Goal: Task Accomplishment & Management: Complete application form

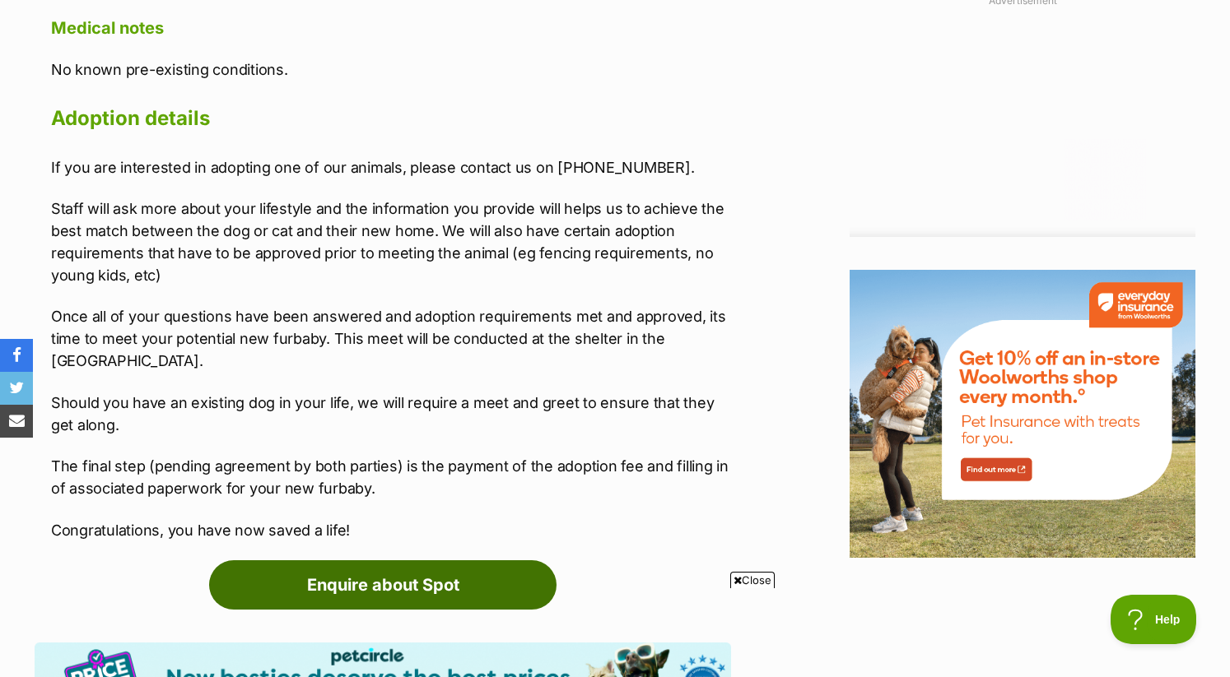
click at [484, 561] on link "Enquire about Spot" at bounding box center [382, 585] width 347 height 49
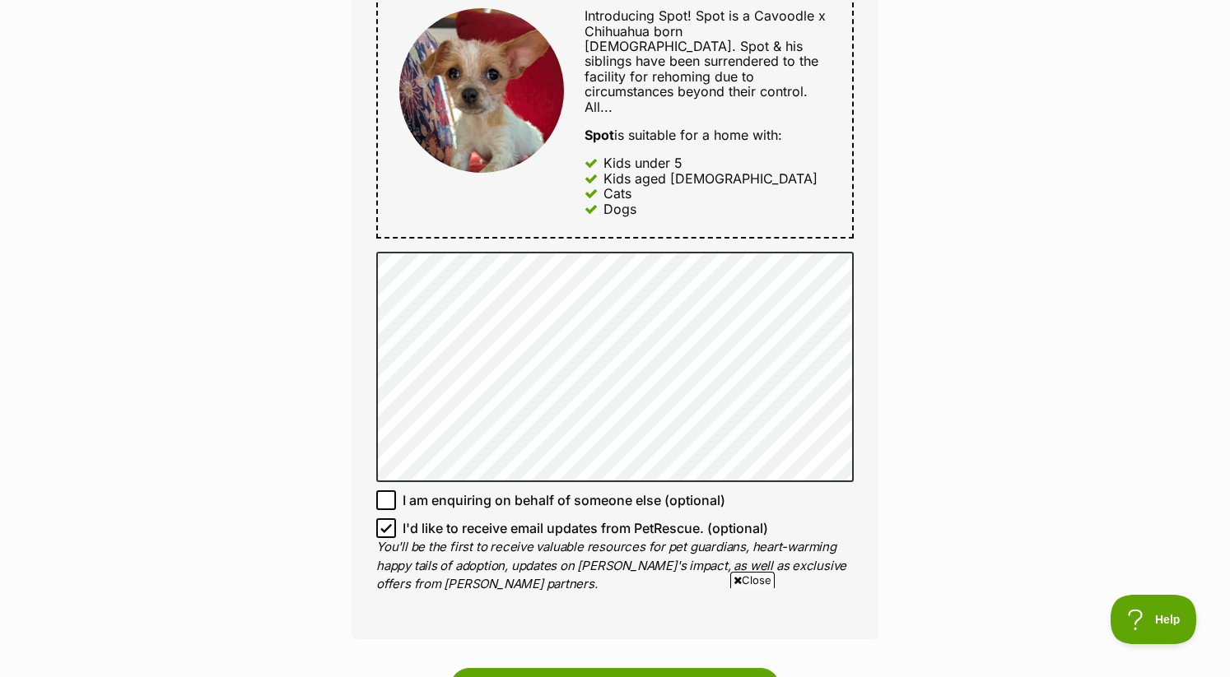
scroll to position [911, 0]
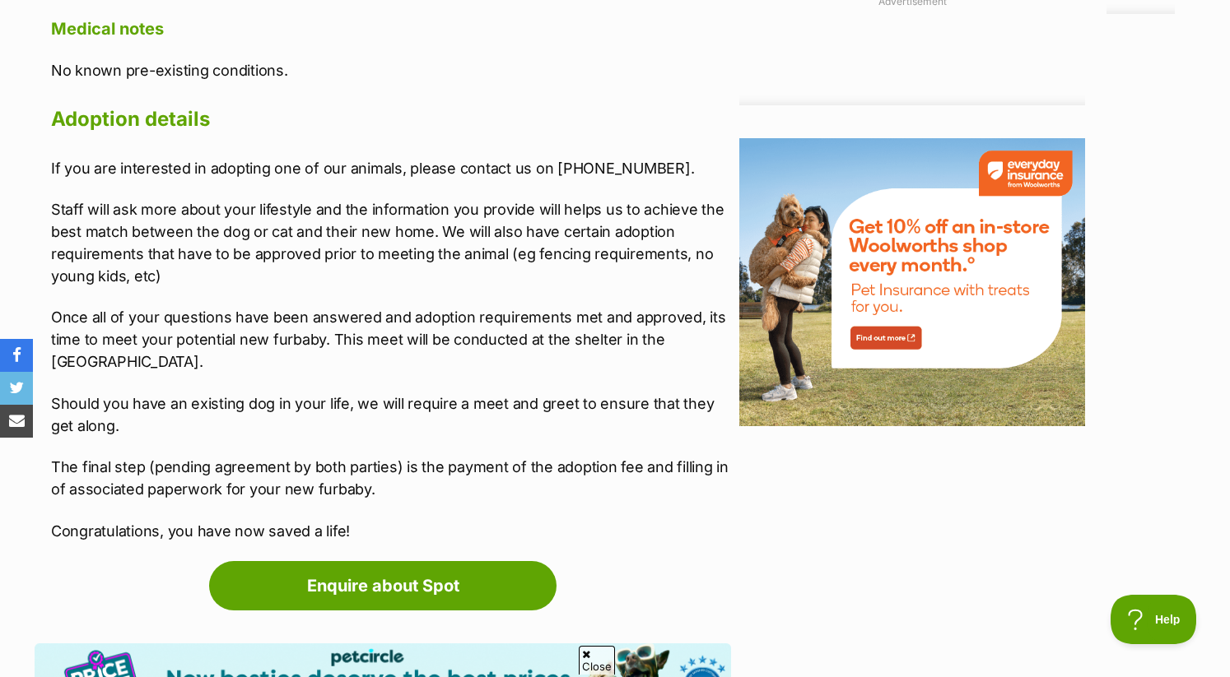
scroll to position [1753, 0]
